Goal: Information Seeking & Learning: Learn about a topic

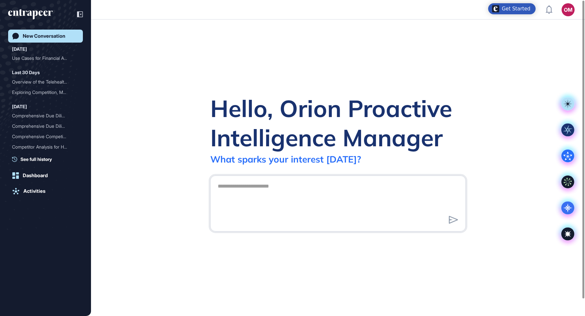
scroll to position [0, 0]
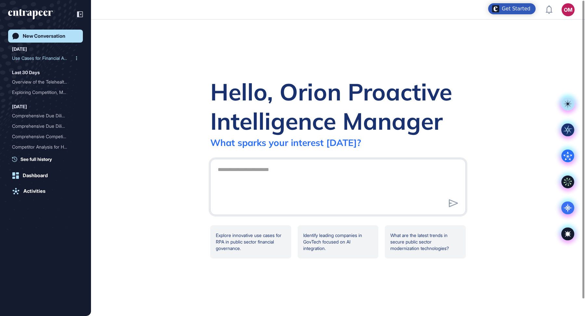
click at [27, 61] on div "Use Cases for Financial A..." at bounding box center [43, 58] width 62 height 10
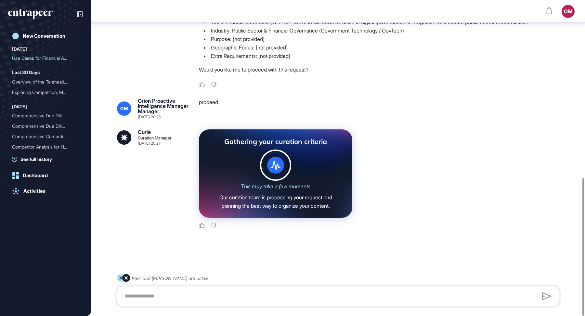
scroll to position [408, 0]
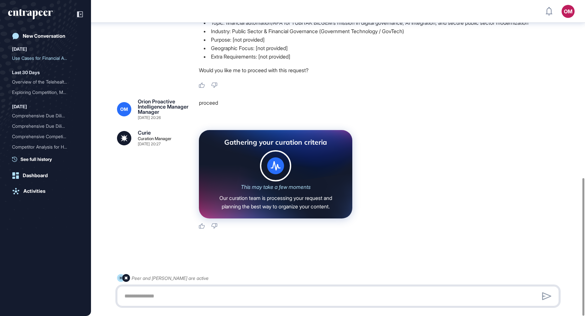
scroll to position [408, 0]
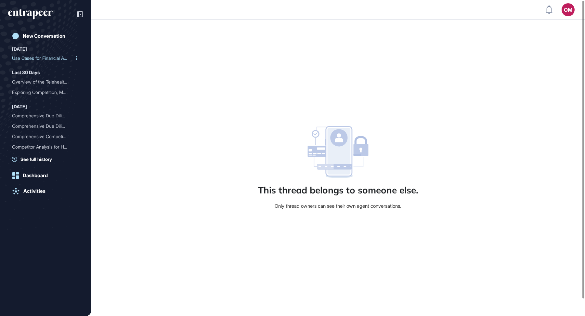
click at [39, 57] on div "Use Cases for Financial A..." at bounding box center [43, 58] width 62 height 10
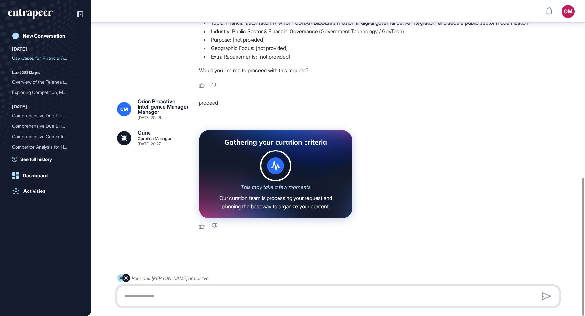
scroll to position [408, 0]
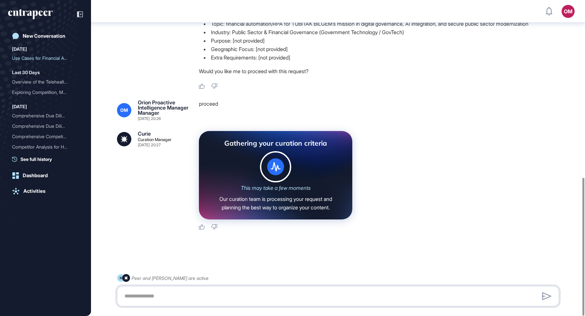
scroll to position [408, 0]
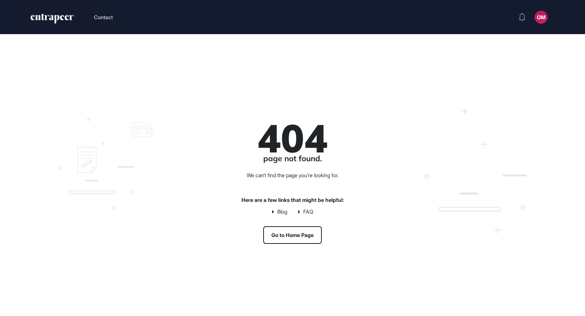
scroll to position [0, 0]
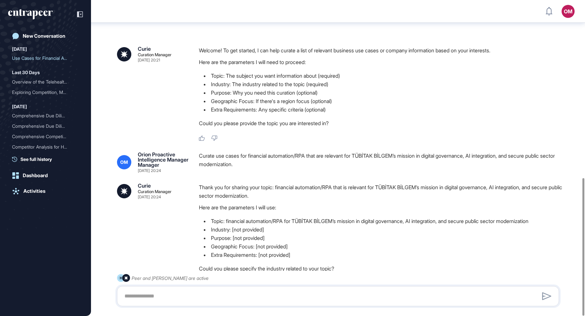
scroll to position [408, 0]
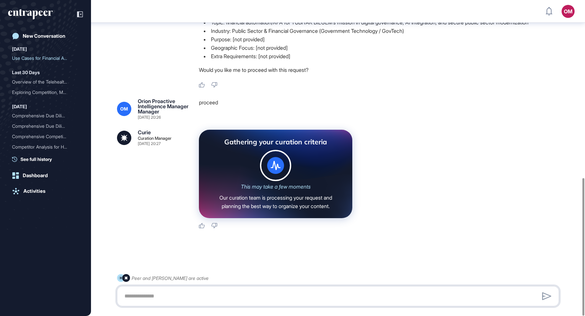
scroll to position [408, 0]
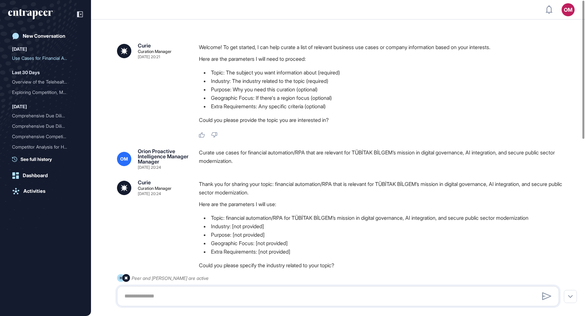
click at [271, 152] on div "Curate use cases for financial automation/RPA that are relevant for TÜBİTAK BİL…" at bounding box center [381, 159] width 365 height 21
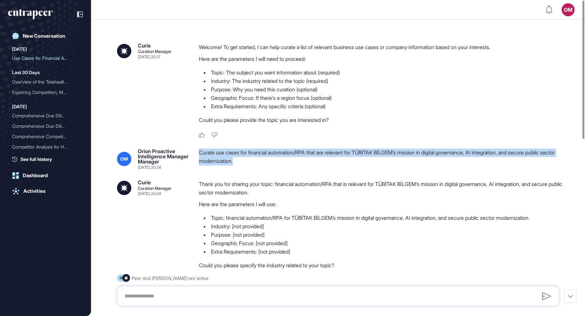
drag, startPoint x: 263, startPoint y: 158, endPoint x: 200, endPoint y: 153, distance: 63.3
click at [200, 153] on div "Curate use cases for financial automation/RPA that are relevant for TÜBİTAK BİL…" at bounding box center [381, 159] width 365 height 21
copy div "Curate use cases for financial automation/RPA that are relevant for TÜBİTAK BİL…"
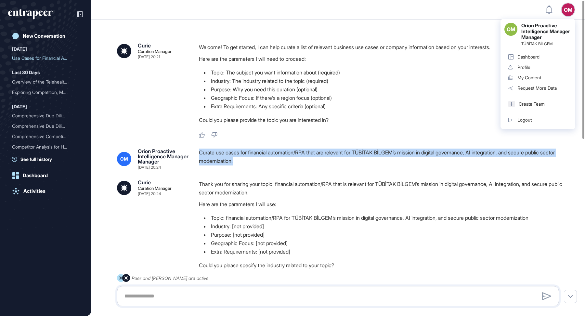
click at [526, 120] on div "Logout" at bounding box center [525, 119] width 14 height 5
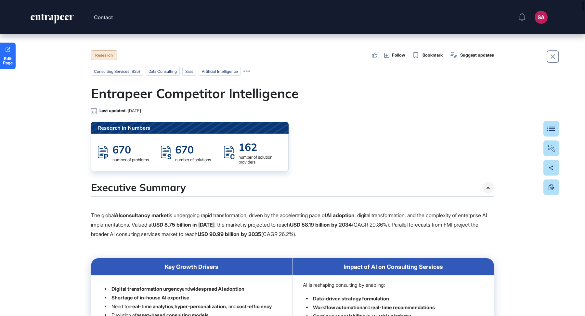
scroll to position [30, 0]
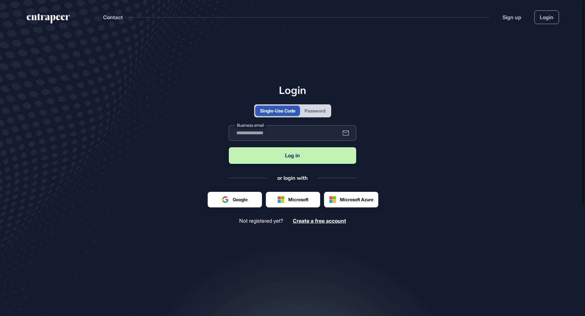
scroll to position [0, 0]
click at [258, 137] on input "text" at bounding box center [292, 133] width 127 height 16
click at [293, 136] on input "text" at bounding box center [292, 133] width 127 height 16
type input "**********"
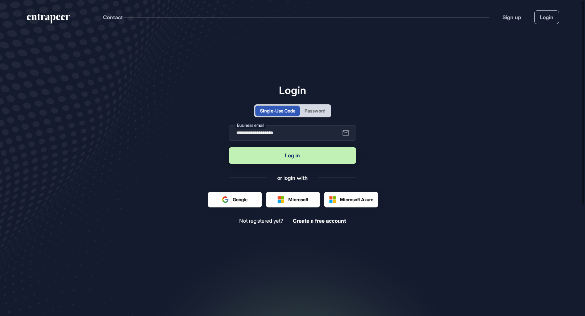
click at [290, 154] on button "Log in" at bounding box center [292, 155] width 127 height 17
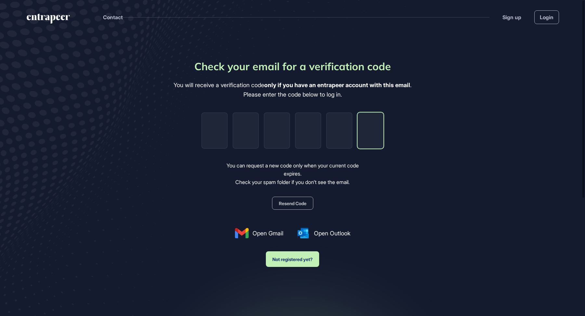
paste input "*"
type input "*"
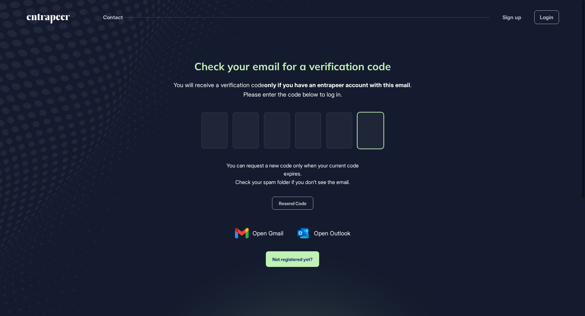
type input "*"
